Goal: Task Accomplishment & Management: Complete application form

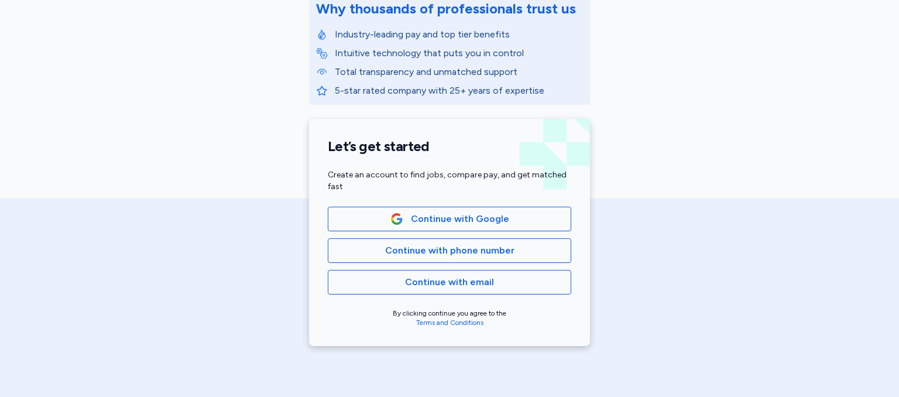
scroll to position [176, 0]
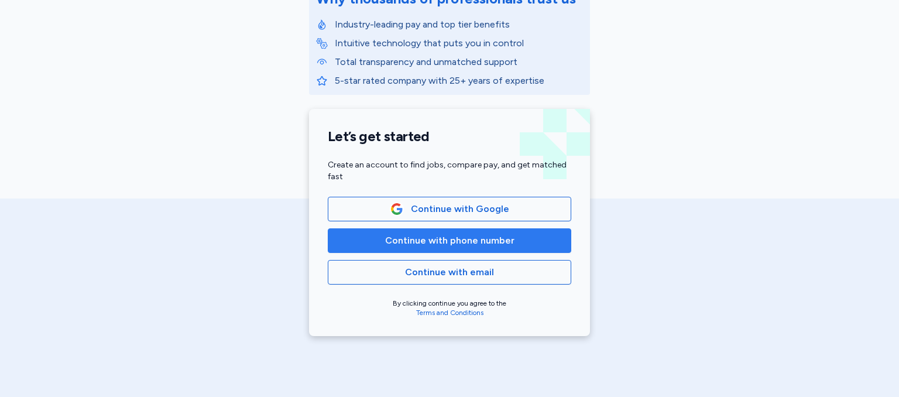
click at [462, 242] on span "Continue with phone number" at bounding box center [449, 241] width 129 height 14
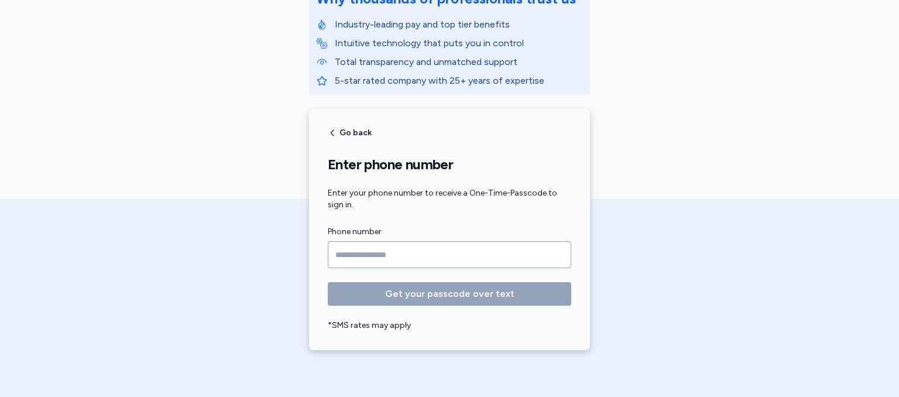
click at [434, 260] on input "Phone number" at bounding box center [450, 254] width 244 height 27
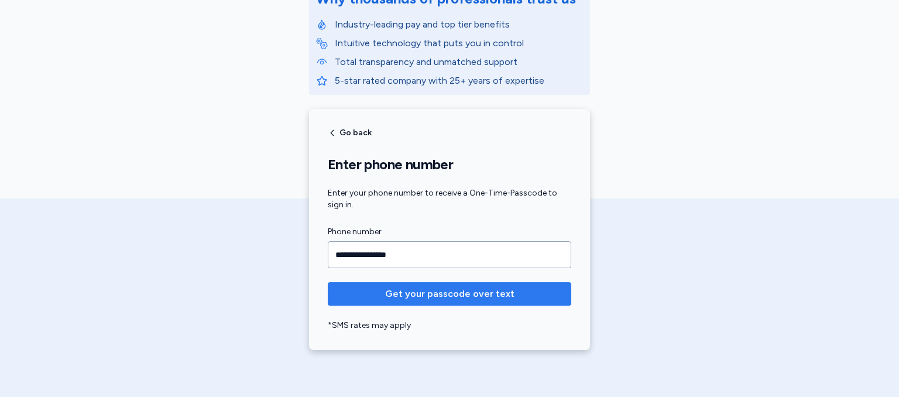
type input "**********"
click at [443, 287] on span "Get your passcode over text" at bounding box center [449, 294] width 129 height 14
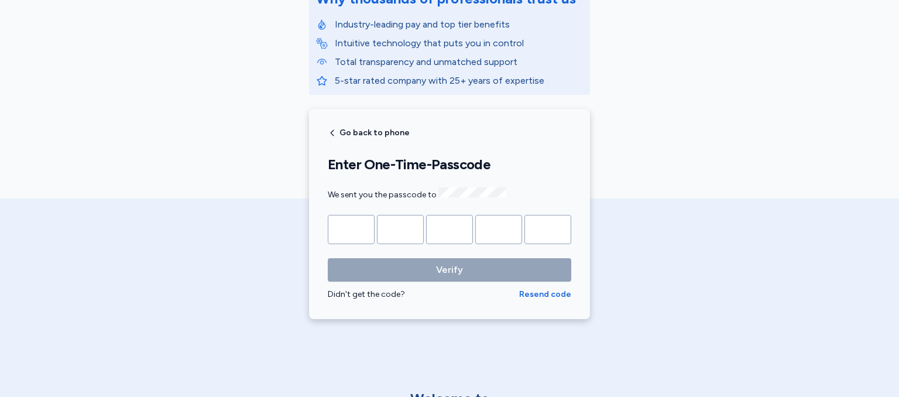
type input "*"
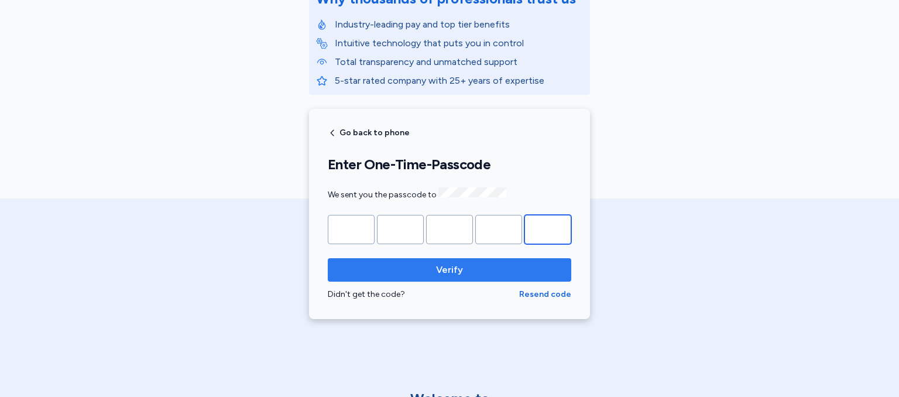
type input "*"
click at [459, 270] on span "Verify" at bounding box center [449, 270] width 225 height 14
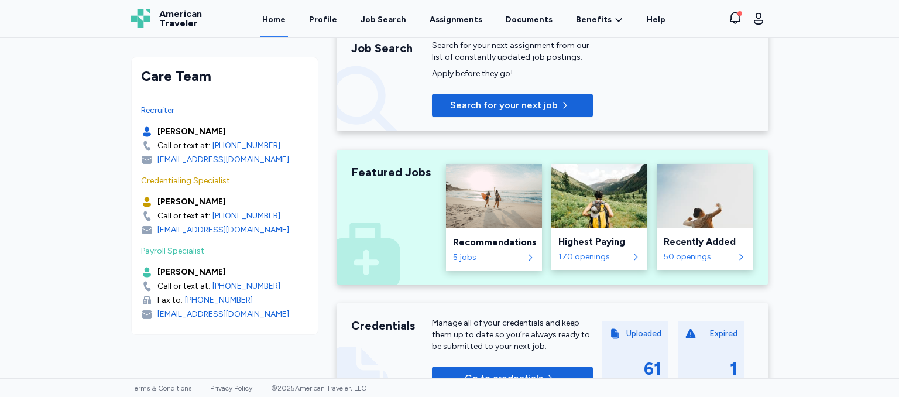
scroll to position [293, 0]
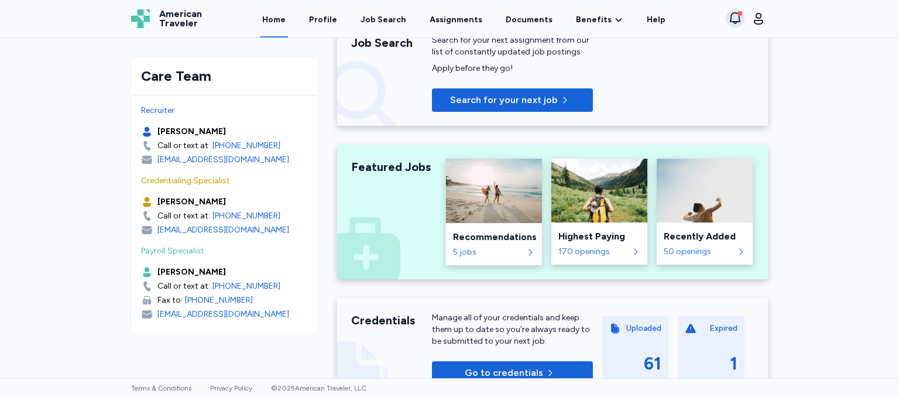
click at [741, 13] on div "button" at bounding box center [740, 13] width 5 height 5
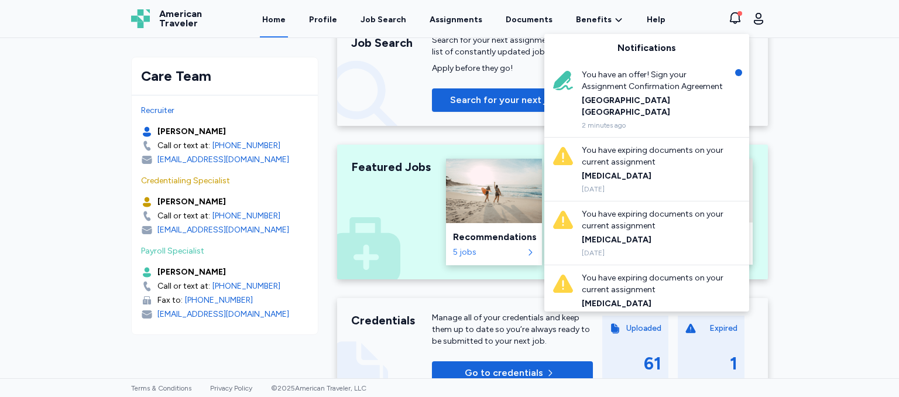
click at [622, 90] on div "You have an offer! Sign your Assignment Confirmation Agreement" at bounding box center [655, 80] width 146 height 23
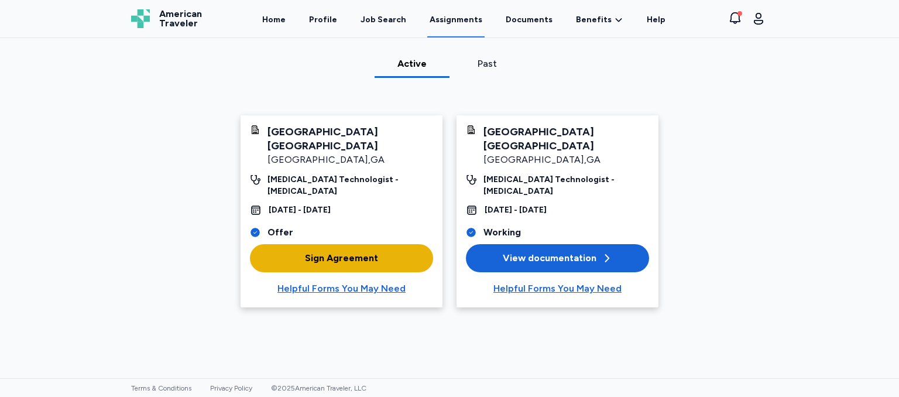
click at [367, 251] on div "Sign Agreement" at bounding box center [341, 258] width 73 height 14
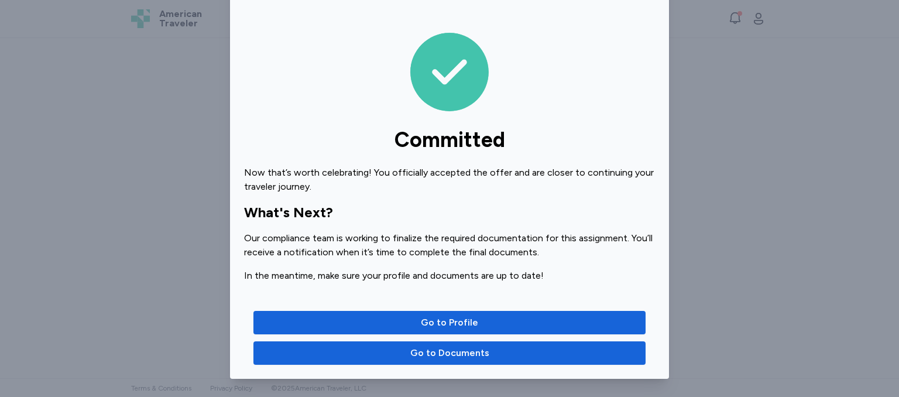
scroll to position [62, 0]
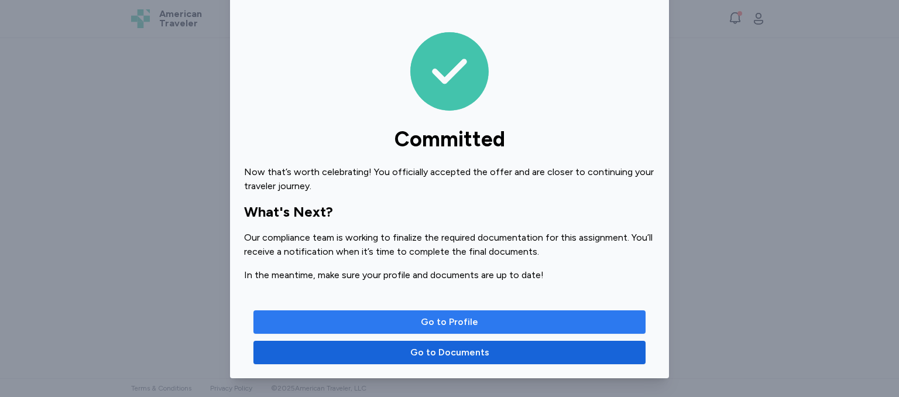
click at [457, 319] on span "Go to Profile" at bounding box center [449, 322] width 57 height 14
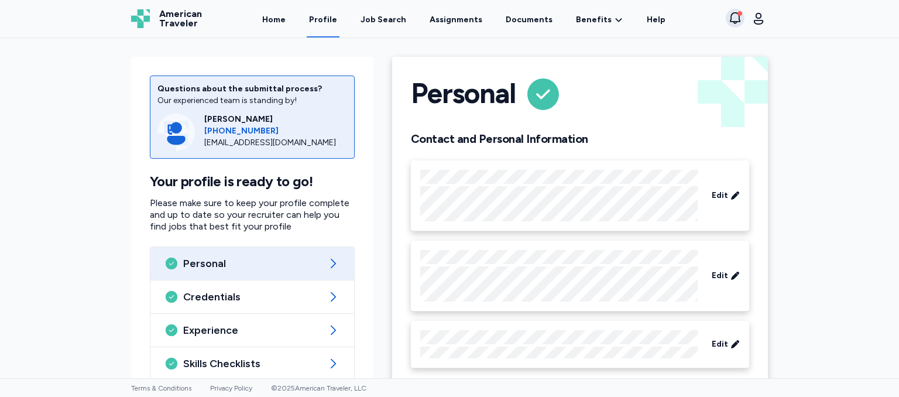
click at [733, 9] on button "View notifications" at bounding box center [735, 18] width 19 height 19
